Goal: Information Seeking & Learning: Find specific fact

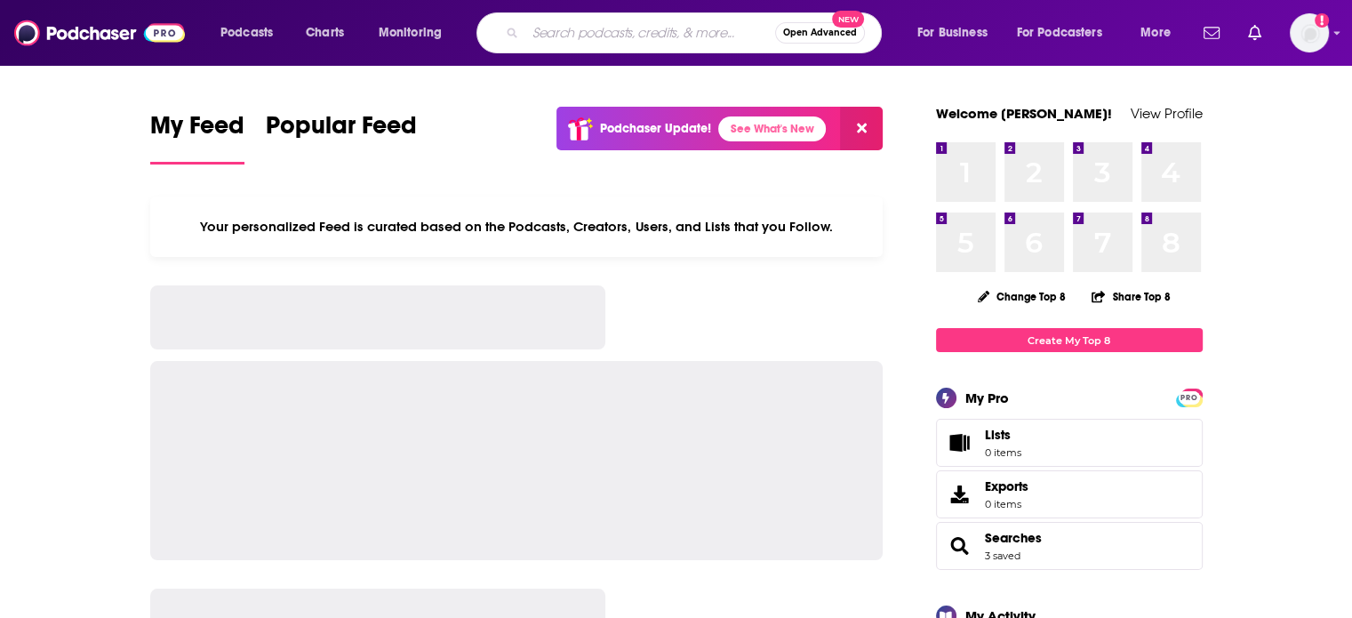
click at [591, 41] on input "Search podcasts, credits, & more..." at bounding box center [651, 33] width 250 height 28
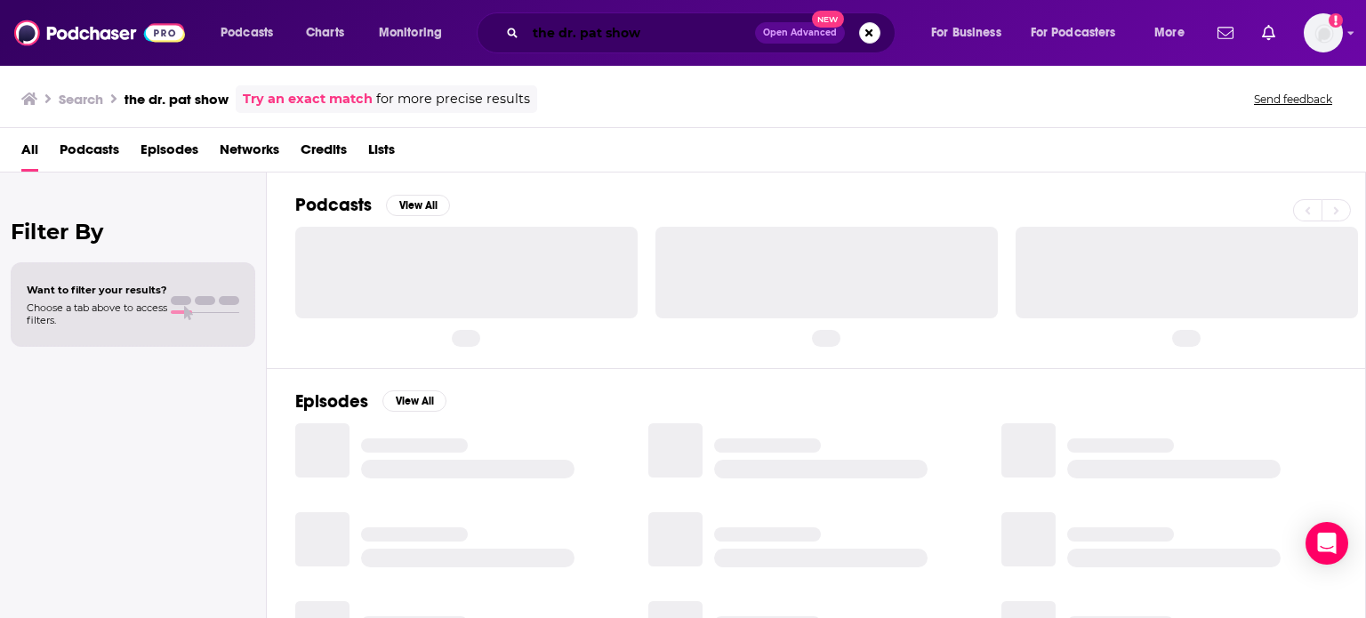
click at [555, 36] on input "the dr. pat show" at bounding box center [640, 33] width 229 height 28
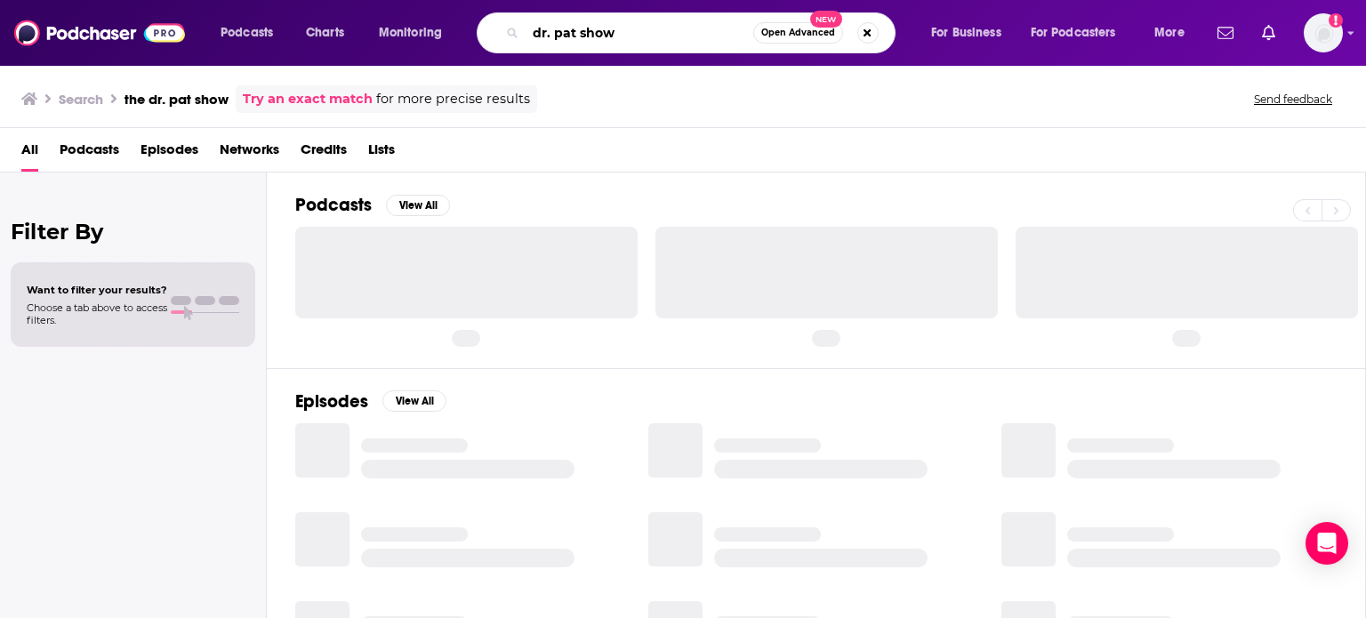
click at [630, 40] on input "dr. pat show" at bounding box center [640, 33] width 228 height 28
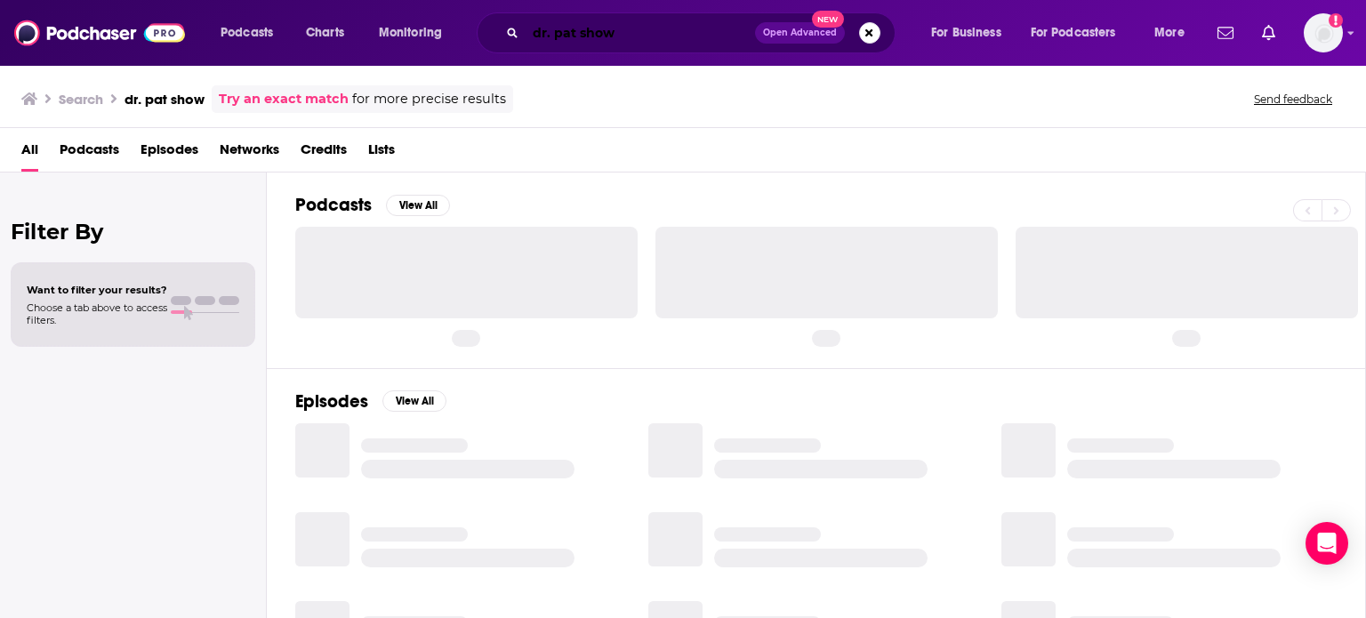
click at [633, 34] on input "dr. pat show" at bounding box center [640, 33] width 229 height 28
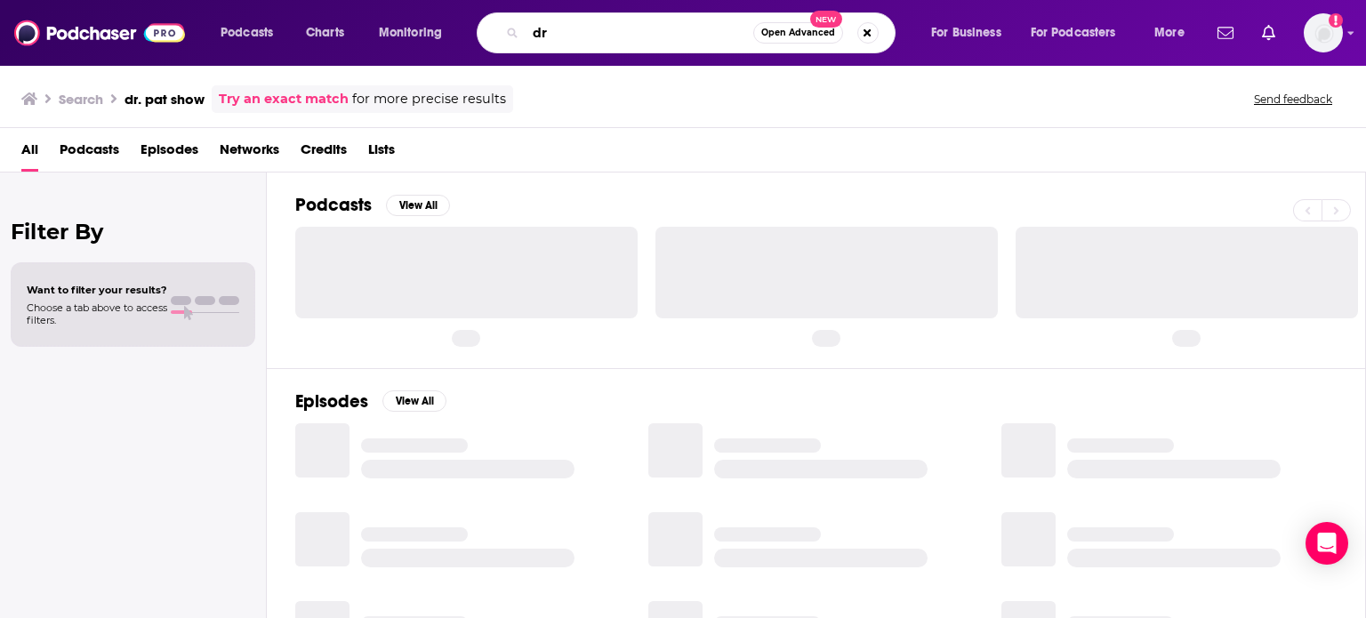
type input "d"
type input "late night health"
